Goal: Download file/media

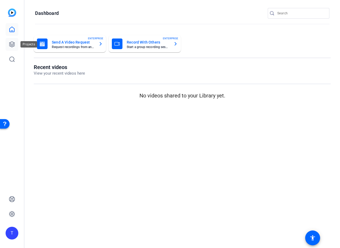
click at [11, 40] on link at bounding box center [12, 44] width 13 height 13
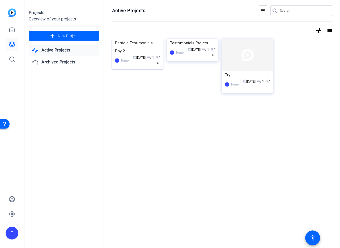
click at [149, 39] on img at bounding box center [137, 39] width 51 height 0
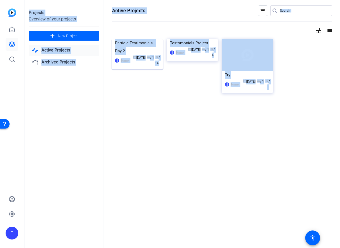
click at [149, 53] on div "Projects Overview of your projects add New Project Active Projects Archived Pro…" at bounding box center [182, 124] width 316 height 248
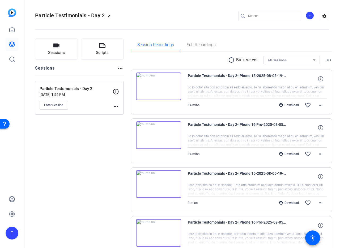
click at [317, 105] on mat-icon "more_horiz" at bounding box center [320, 105] width 6 height 6
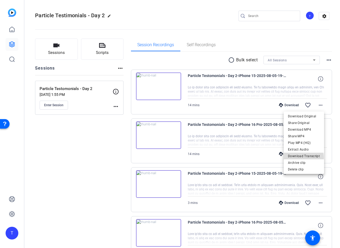
click at [304, 158] on span "Download Transcript" at bounding box center [304, 156] width 32 height 6
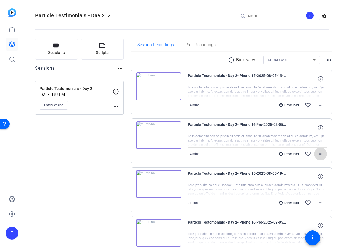
click at [318, 155] on mat-icon "more_horiz" at bounding box center [320, 154] width 6 height 6
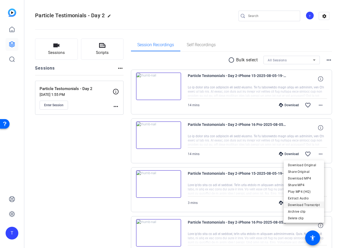
click at [303, 204] on span "Download Transcript" at bounding box center [304, 205] width 32 height 6
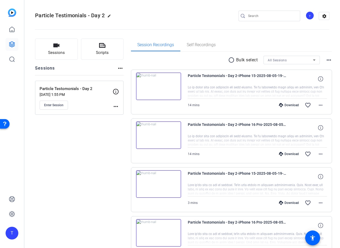
scroll to position [88, 0]
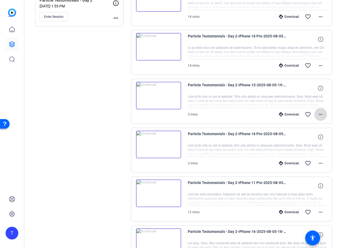
click at [318, 114] on mat-icon "more_horiz" at bounding box center [320, 114] width 6 height 6
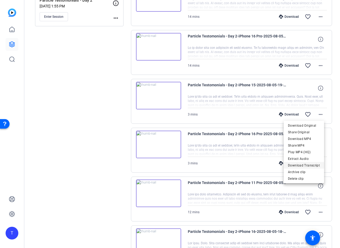
click at [310, 164] on span "Download Transcript" at bounding box center [304, 165] width 32 height 6
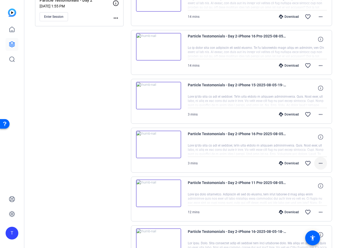
scroll to position [106, 0]
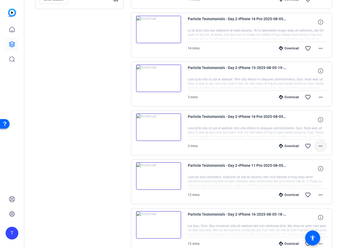
click at [317, 150] on span at bounding box center [320, 146] width 13 height 13
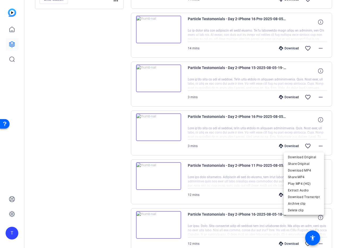
click at [308, 194] on span "Download Transcript" at bounding box center [304, 197] width 32 height 6
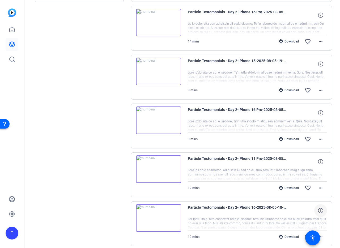
scroll to position [156, 0]
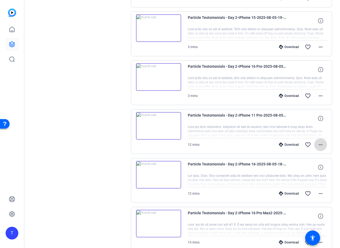
click at [317, 146] on mat-icon "more_horiz" at bounding box center [320, 145] width 6 height 6
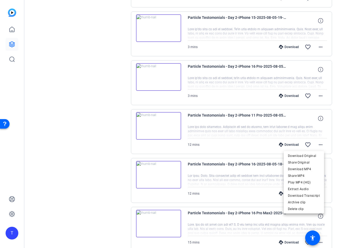
click at [305, 196] on span "Download Transcript" at bounding box center [304, 196] width 32 height 6
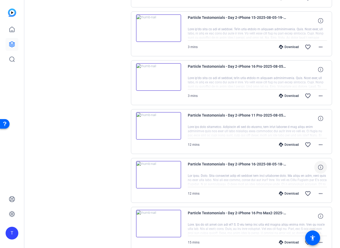
scroll to position [171, 0]
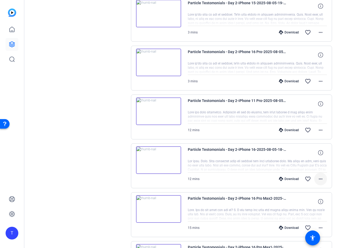
click at [320, 182] on mat-icon "more_horiz" at bounding box center [320, 179] width 6 height 6
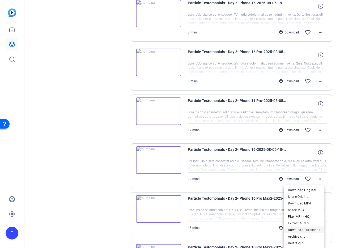
click at [311, 230] on span "Download Transcript" at bounding box center [304, 230] width 32 height 6
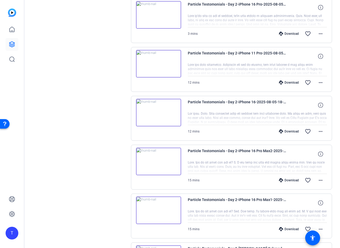
scroll to position [327, 0]
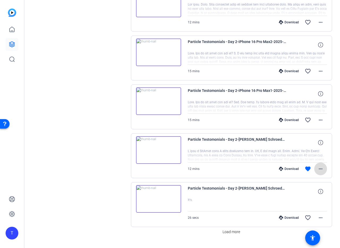
click at [317, 169] on mat-icon "more_horiz" at bounding box center [320, 169] width 6 height 6
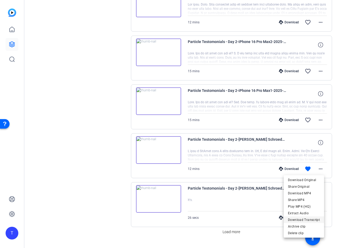
click at [308, 221] on span "Download Transcript" at bounding box center [304, 220] width 32 height 6
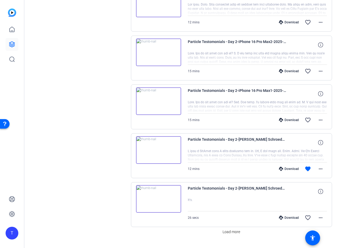
scroll to position [339, 0]
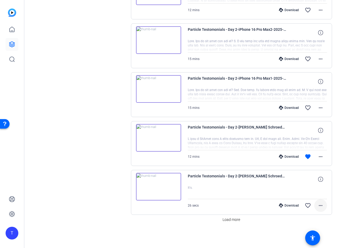
click at [317, 207] on mat-icon "more_horiz" at bounding box center [320, 205] width 6 height 6
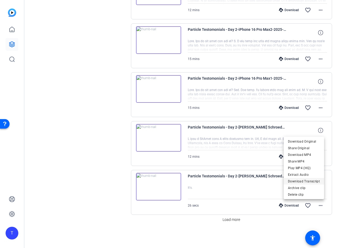
click at [306, 180] on span "Download Transcript" at bounding box center [304, 181] width 32 height 6
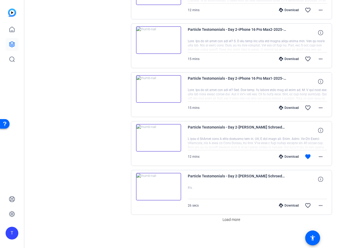
drag, startPoint x: 210, startPoint y: 227, endPoint x: 210, endPoint y: 223, distance: 4.3
click at [224, 220] on span "Load more" at bounding box center [232, 220] width 18 height 6
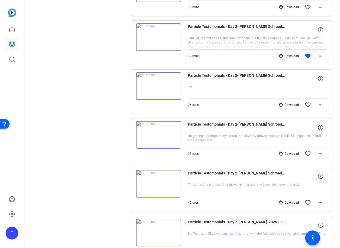
scroll to position [467, 0]
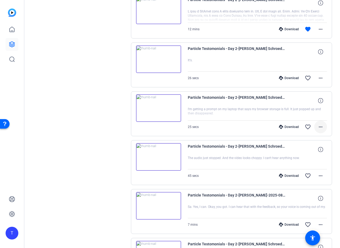
click at [317, 127] on mat-icon "more_horiz" at bounding box center [320, 127] width 6 height 6
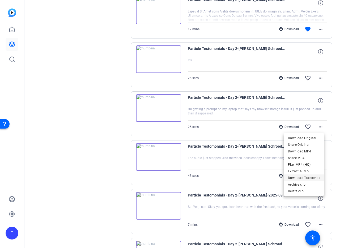
click at [300, 177] on span "Download Transcript" at bounding box center [304, 178] width 32 height 6
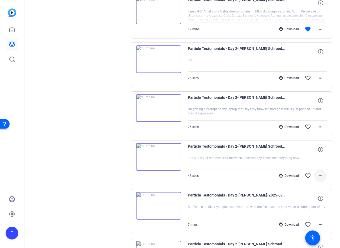
click at [318, 177] on mat-icon "more_horiz" at bounding box center [320, 176] width 6 height 6
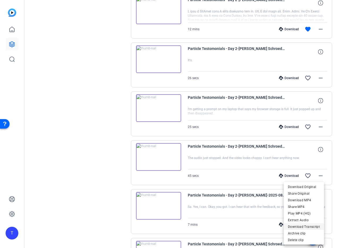
click at [299, 228] on span "Download Transcript" at bounding box center [304, 227] width 32 height 6
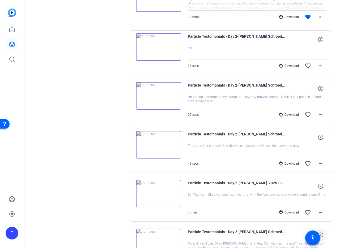
scroll to position [525, 0]
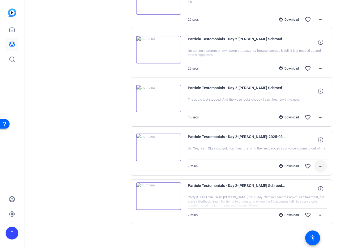
click at [318, 165] on mat-icon "more_horiz" at bounding box center [320, 166] width 6 height 6
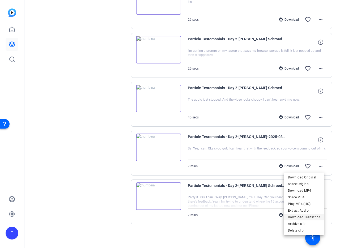
click at [303, 218] on span "Download Transcript" at bounding box center [304, 217] width 32 height 6
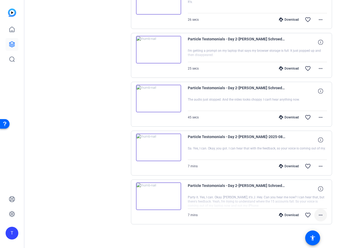
click at [318, 214] on mat-icon "more_horiz" at bounding box center [320, 215] width 6 height 6
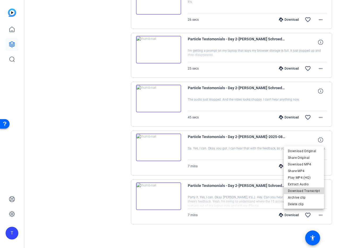
click at [307, 190] on span "Download Transcript" at bounding box center [304, 191] width 32 height 6
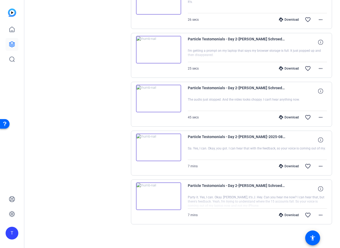
drag, startPoint x: 237, startPoint y: 221, endPoint x: 215, endPoint y: 190, distance: 38.1
click at [237, 221] on div "Download favorite_border more_horiz" at bounding box center [277, 215] width 97 height 13
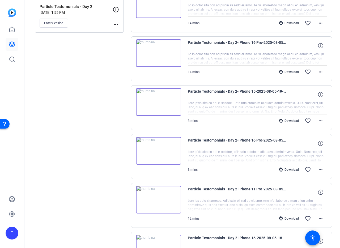
scroll to position [0, 0]
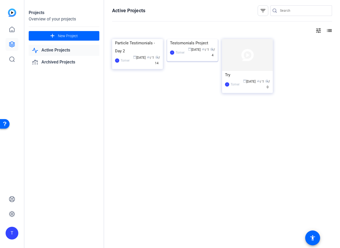
click at [185, 47] on mat-card "Testomonials Project T Tomer calendar_today [DATE] group / 1 radio / 4" at bounding box center [192, 50] width 51 height 22
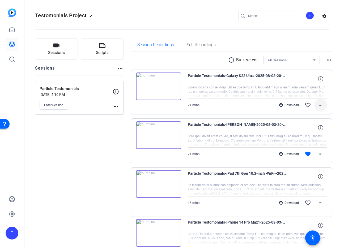
click at [318, 103] on mat-icon "more_horiz" at bounding box center [320, 105] width 6 height 6
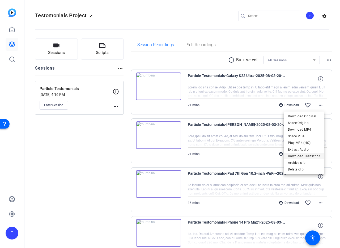
click at [303, 155] on span "Download Transcript" at bounding box center [304, 156] width 32 height 6
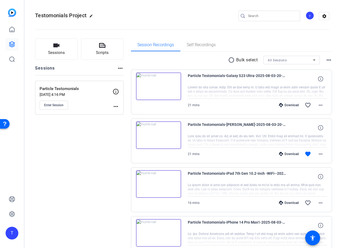
scroll to position [10, 0]
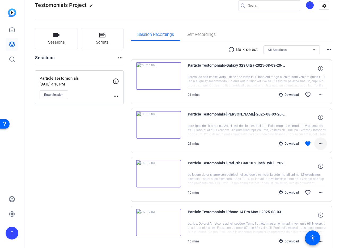
click at [319, 142] on mat-icon "more_horiz" at bounding box center [320, 143] width 6 height 6
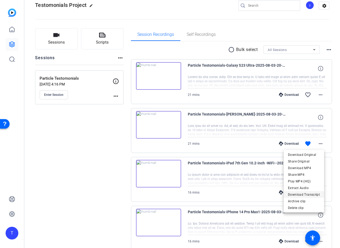
click at [314, 194] on span "Download Transcript" at bounding box center [304, 194] width 32 height 6
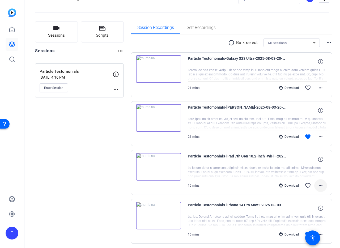
scroll to position [21, 0]
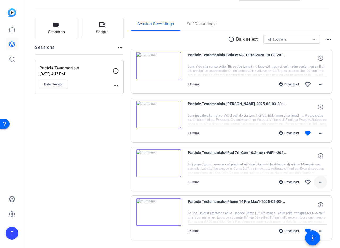
click at [319, 184] on mat-icon "more_horiz" at bounding box center [320, 182] width 6 height 6
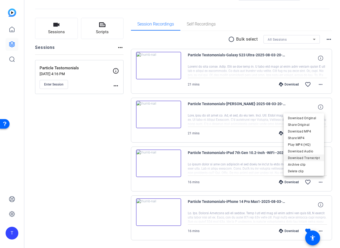
click at [312, 156] on span "Download Transcript" at bounding box center [304, 158] width 32 height 6
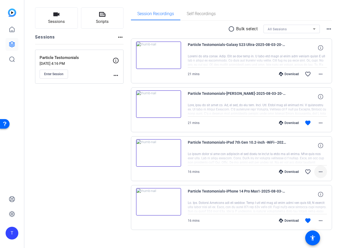
scroll to position [37, 0]
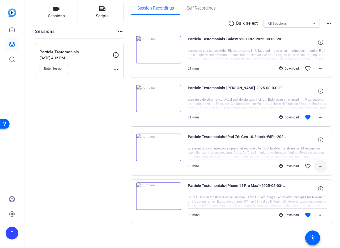
click at [317, 167] on mat-icon "more_horiz" at bounding box center [320, 166] width 6 height 6
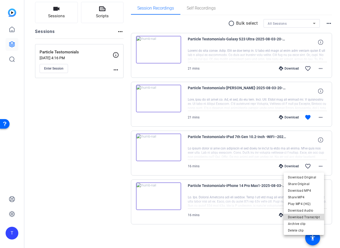
click at [308, 216] on span "Download Transcript" at bounding box center [304, 217] width 32 height 6
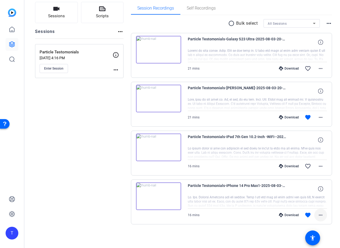
click at [321, 216] on span at bounding box center [320, 215] width 13 height 13
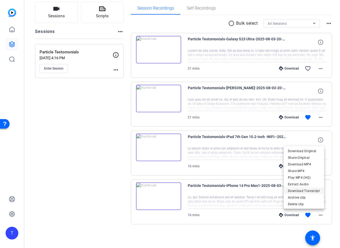
click at [312, 190] on span "Download Transcript" at bounding box center [304, 191] width 32 height 6
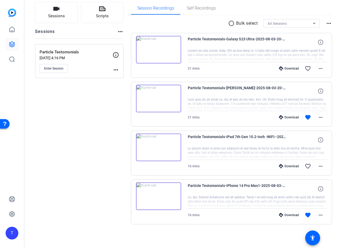
click at [242, 228] on div "radio_button_unchecked Bulk select All Sessions more_horiz Particle Testomonial…" at bounding box center [231, 128] width 201 height 226
